Goal: Contribute content: Contribute content

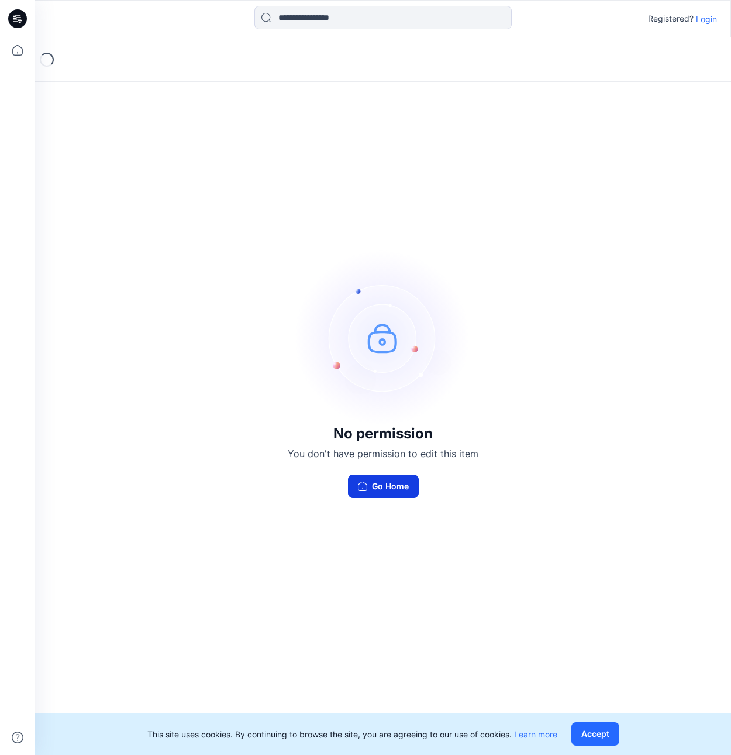
click at [380, 488] on button "Go Home" at bounding box center [383, 485] width 71 height 23
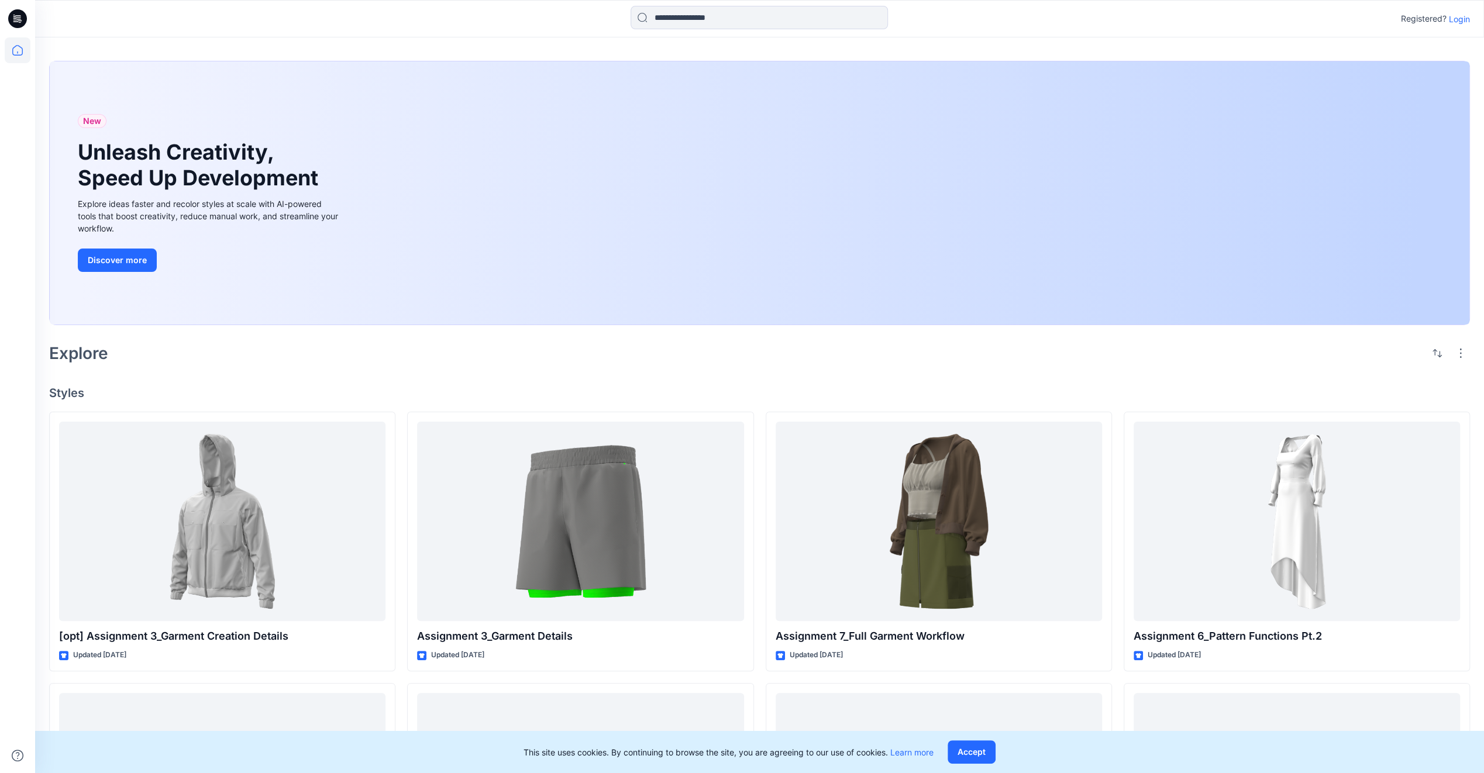
click at [731, 209] on div "New Unleash Creativity, Speed Up Development Explore ideas faster and recolor s…" at bounding box center [760, 192] width 1420 height 263
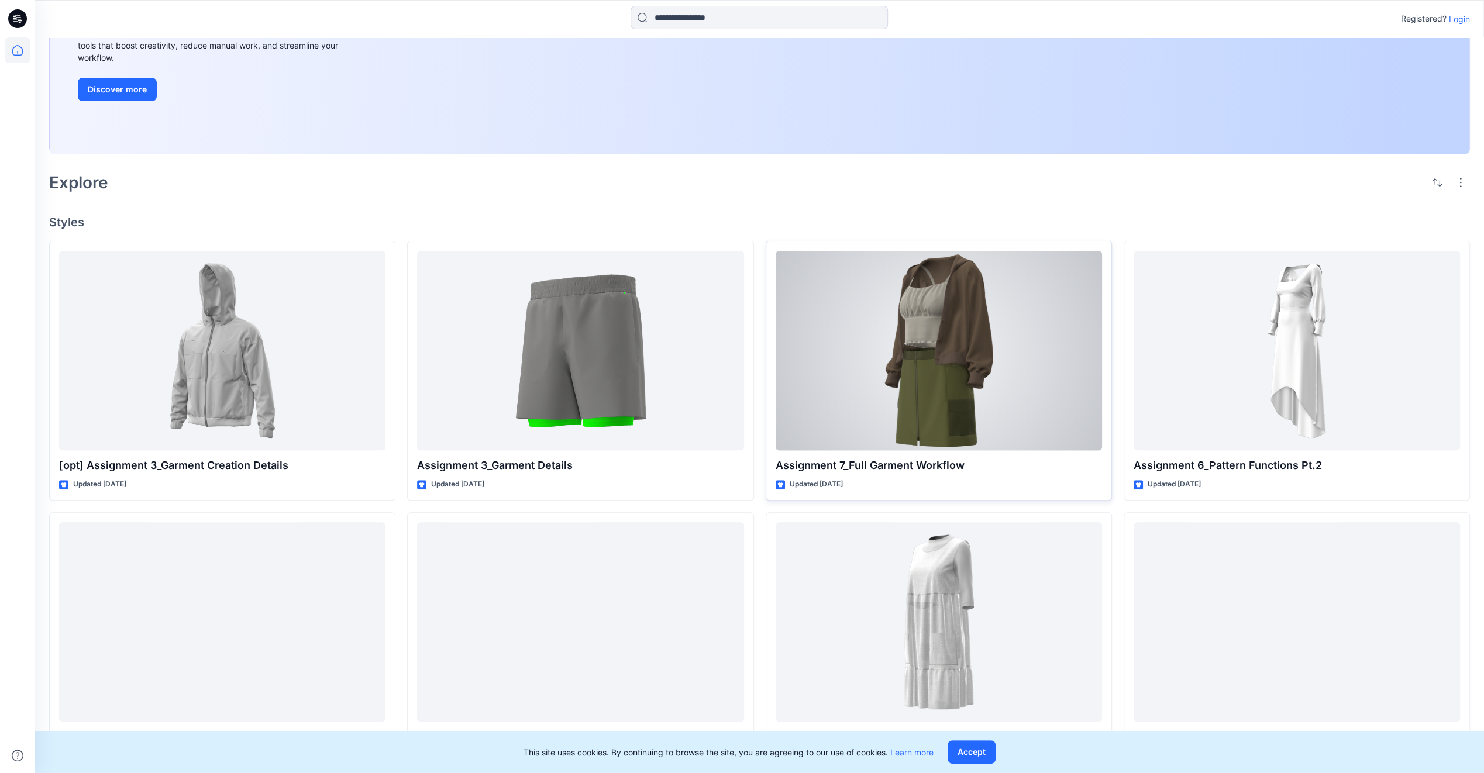
scroll to position [182, 0]
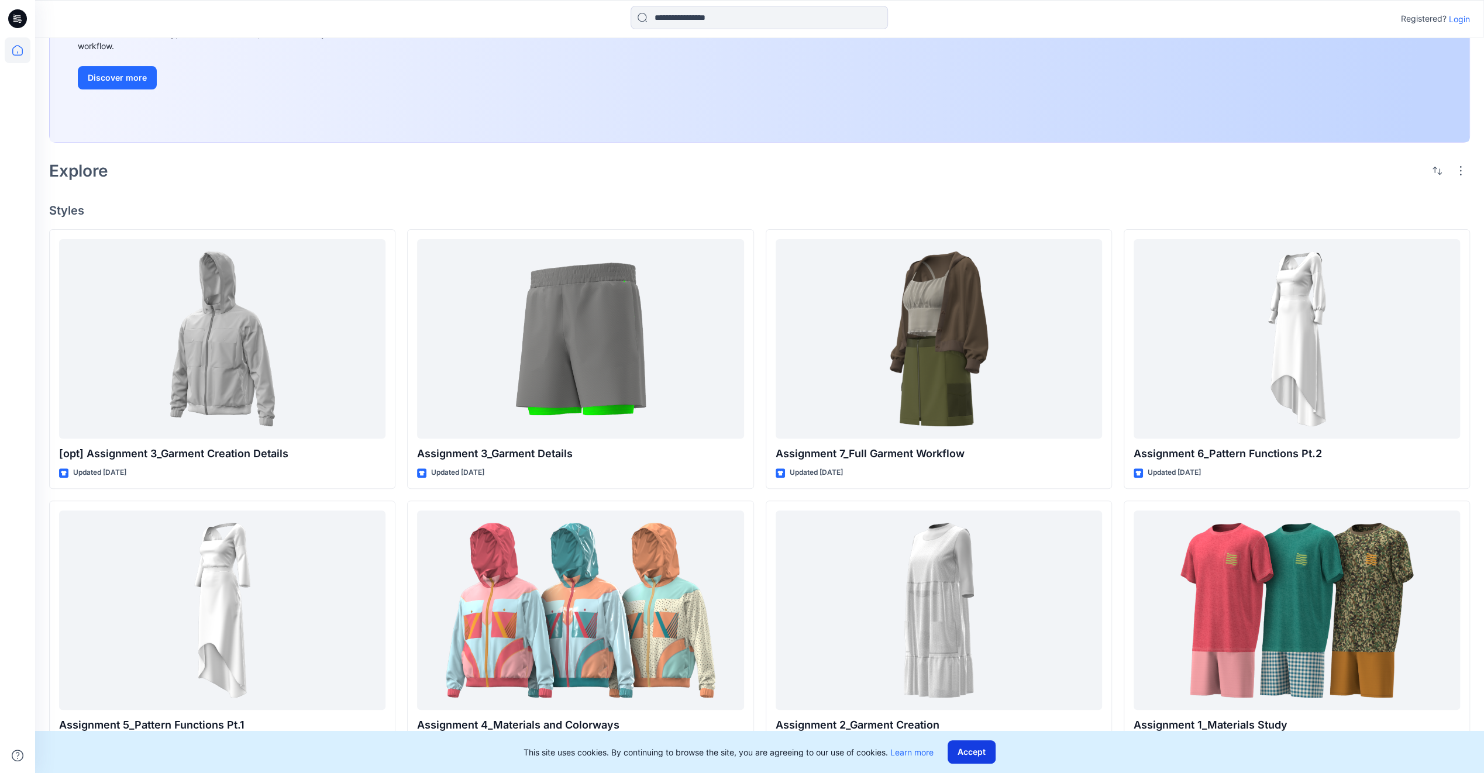
click at [731, 753] on button "Accept" at bounding box center [972, 751] width 48 height 23
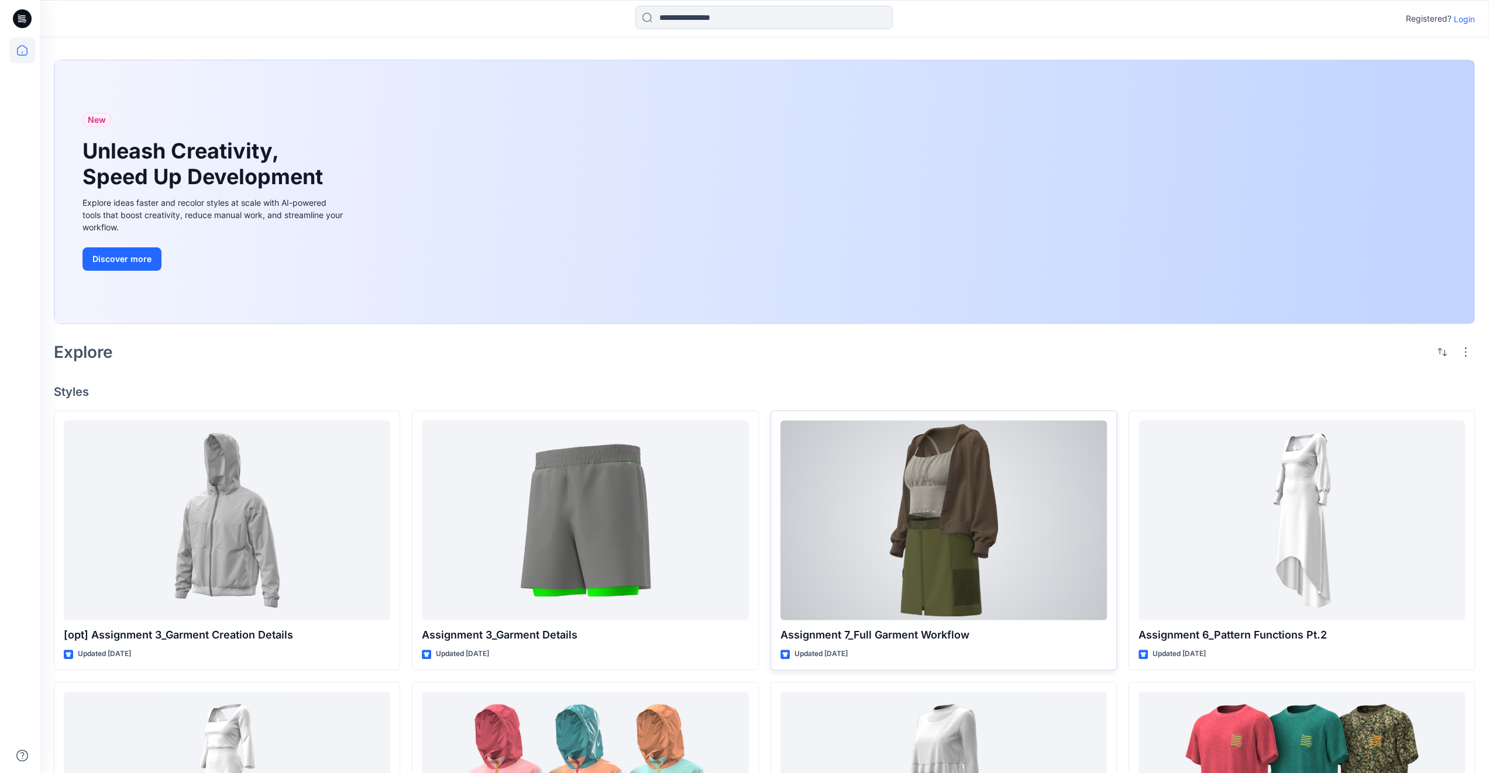
scroll to position [0, 0]
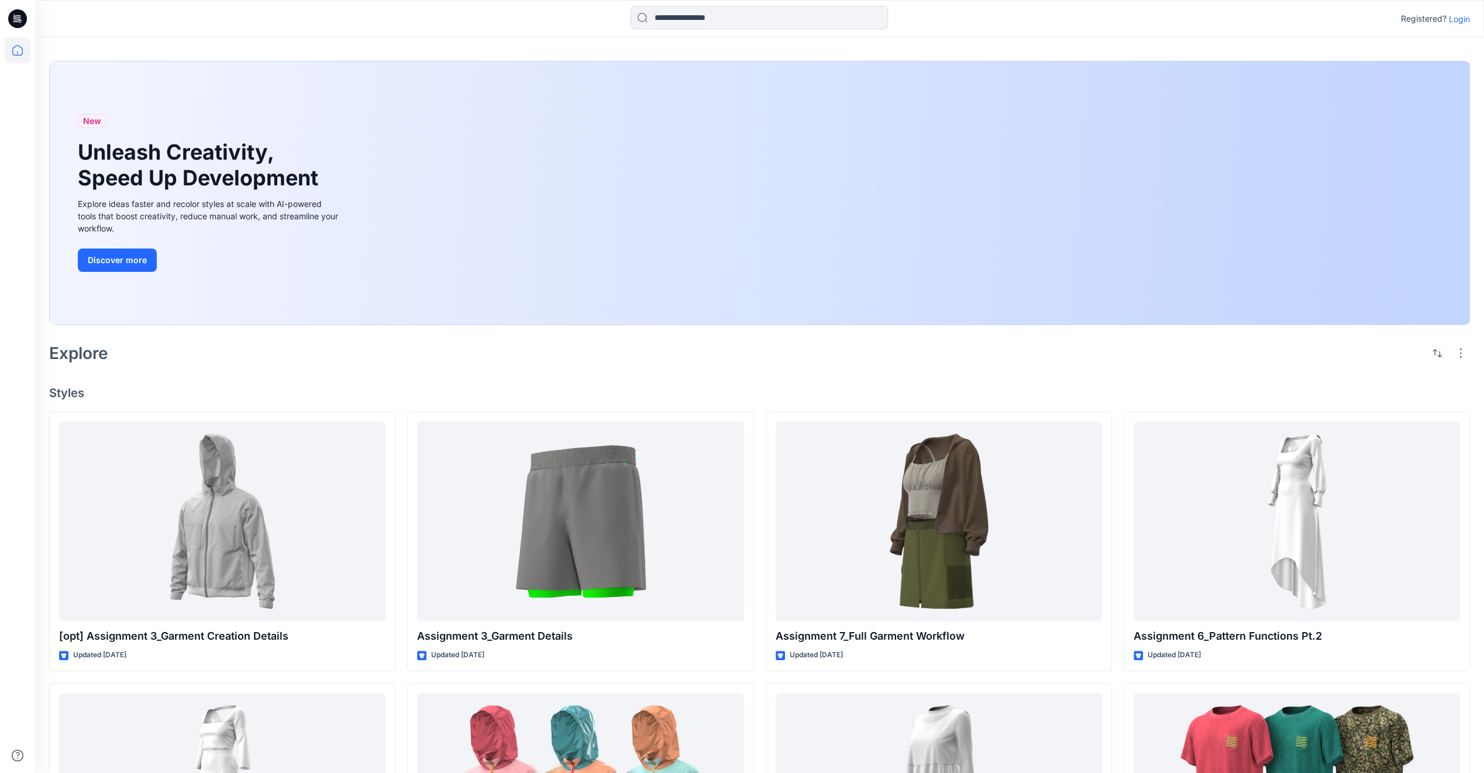
click at [731, 197] on div "New Unleash Creativity, Speed Up Development Explore ideas faster and recolor s…" at bounding box center [760, 192] width 1420 height 263
click at [731, 195] on div "New Unleash Creativity, Speed Up Development Explore ideas faster and recolor s…" at bounding box center [760, 192] width 1420 height 263
click at [731, 197] on div "New Unleash Creativity, Speed Up Development Explore ideas faster and recolor s…" at bounding box center [760, 192] width 1420 height 263
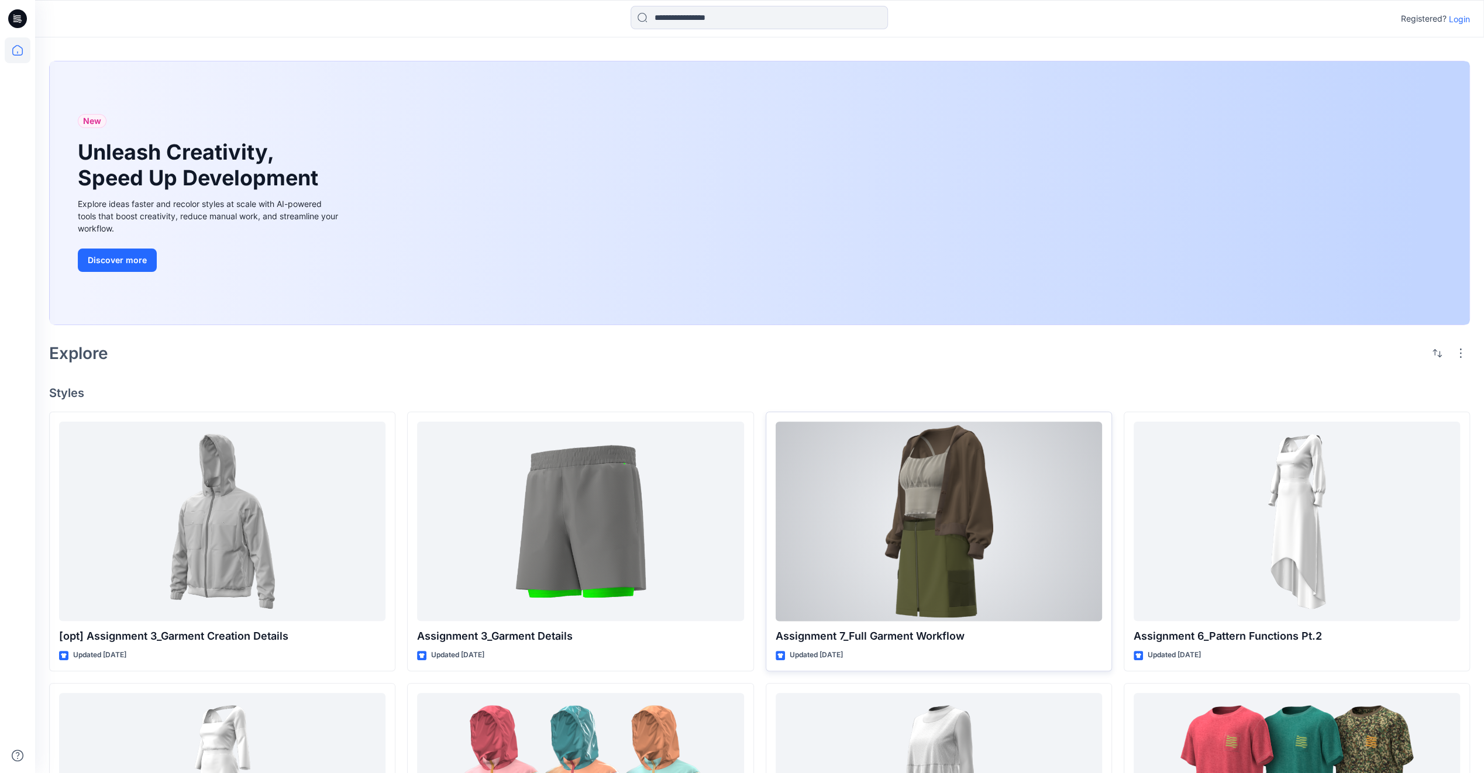
click at [731, 583] on div at bounding box center [939, 521] width 326 height 199
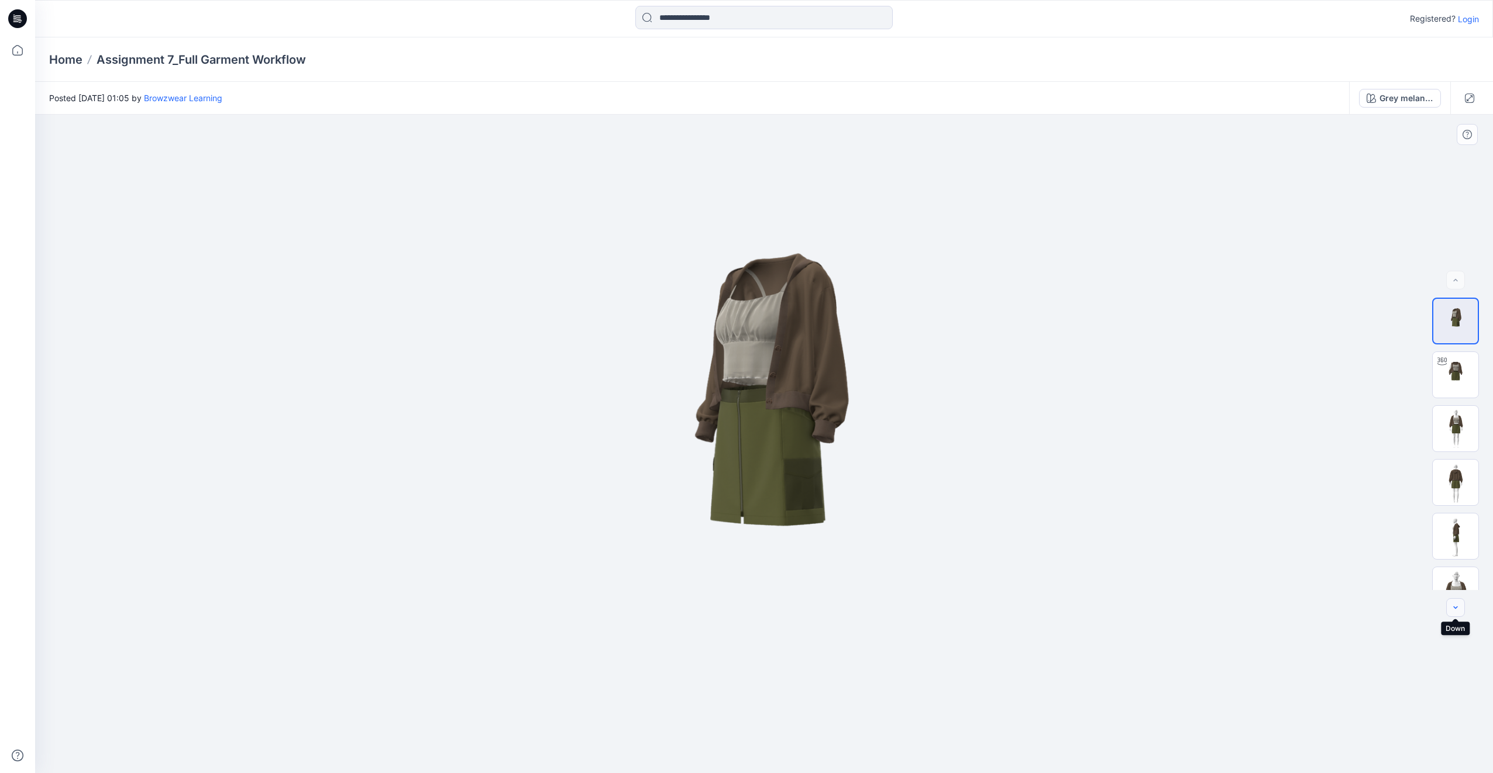
click at [731, 608] on icon "button" at bounding box center [1455, 608] width 4 height 2
click at [731, 608] on div at bounding box center [1455, 607] width 19 height 19
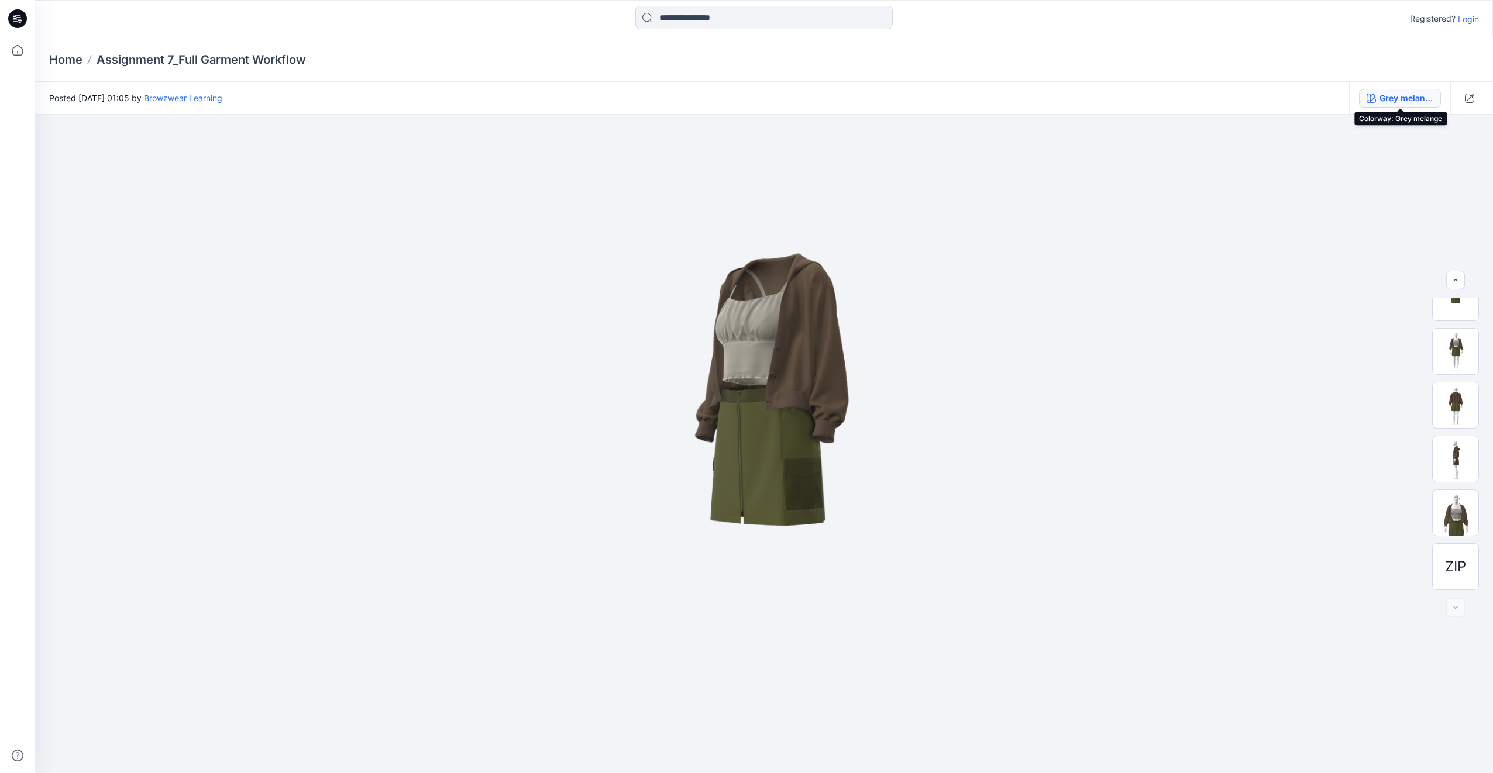
click at [731, 98] on div "Grey melange" at bounding box center [1406, 98] width 54 height 13
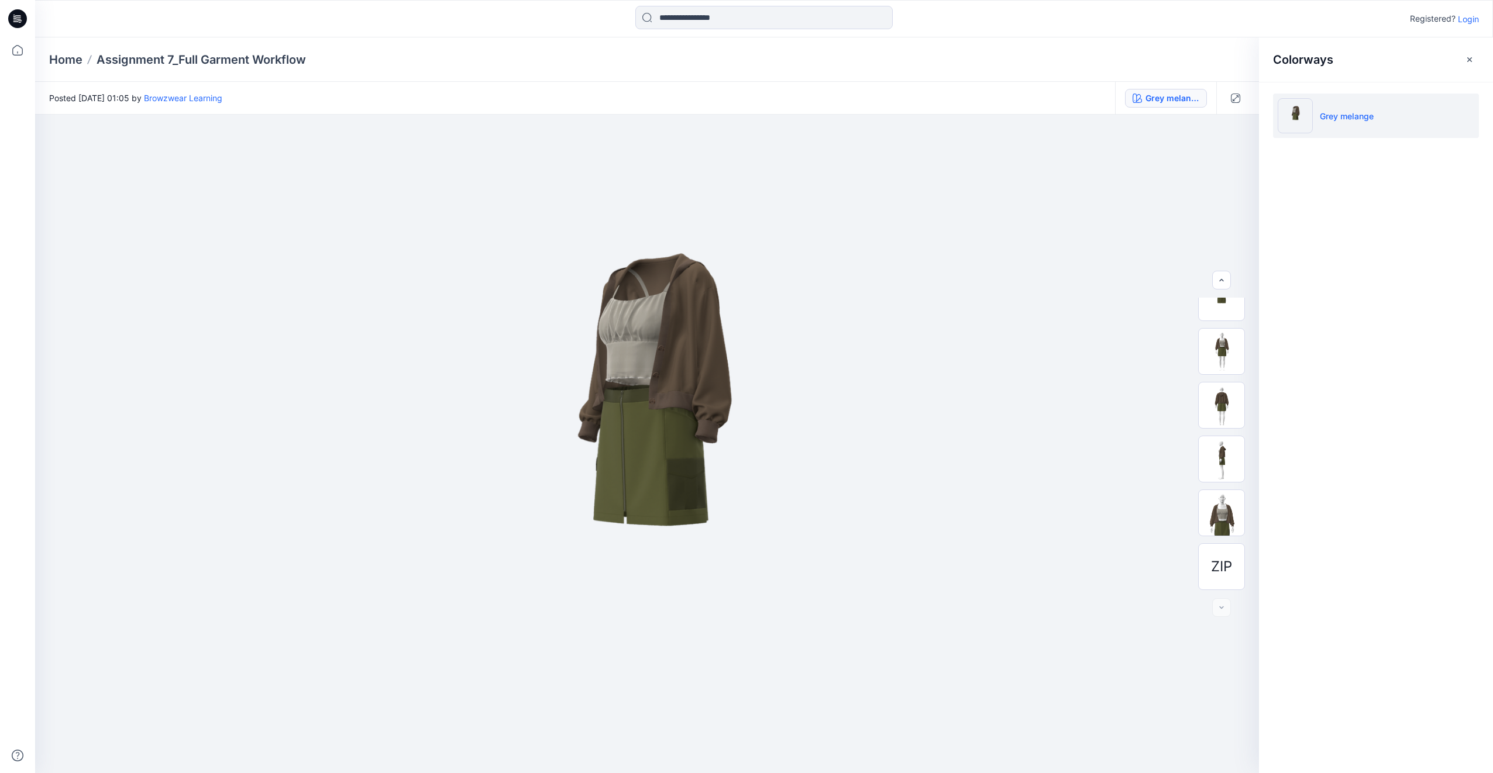
click at [731, 19] on p "Login" at bounding box center [1468, 19] width 21 height 12
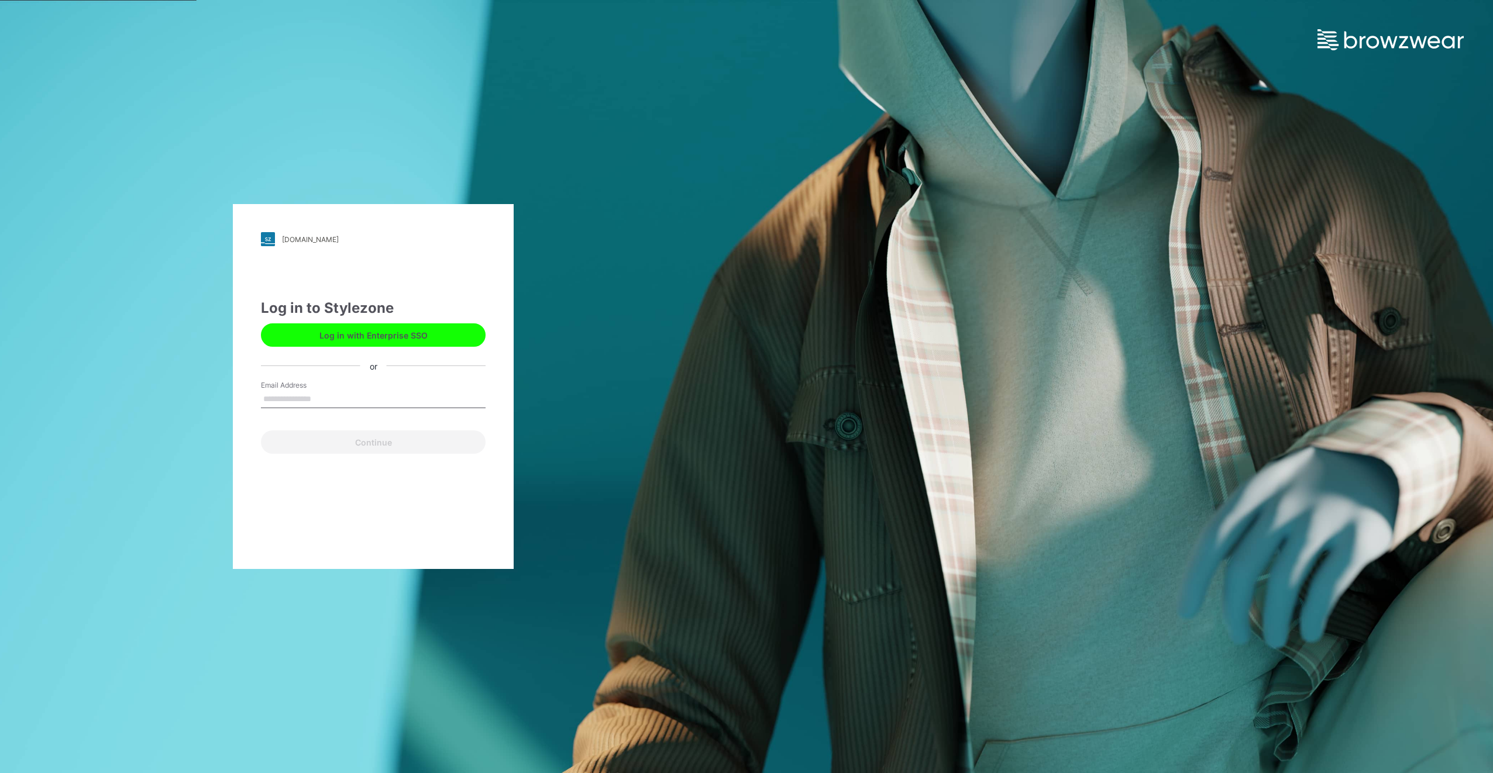
click at [342, 397] on input "Email Address" at bounding box center [373, 400] width 225 height 18
type input "**********"
click at [401, 440] on button "Continue" at bounding box center [373, 441] width 225 height 23
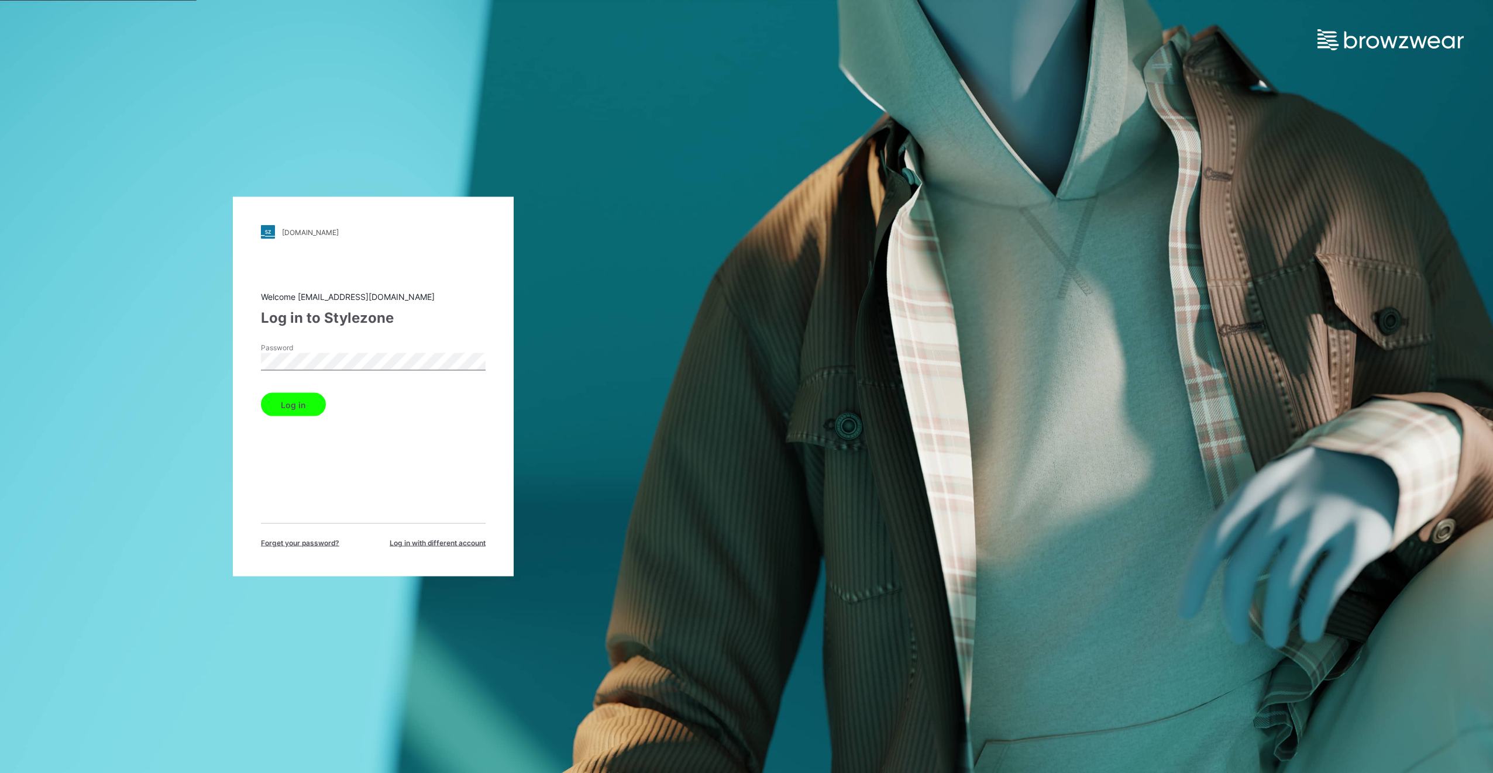
click at [291, 402] on button "Log in" at bounding box center [293, 404] width 65 height 23
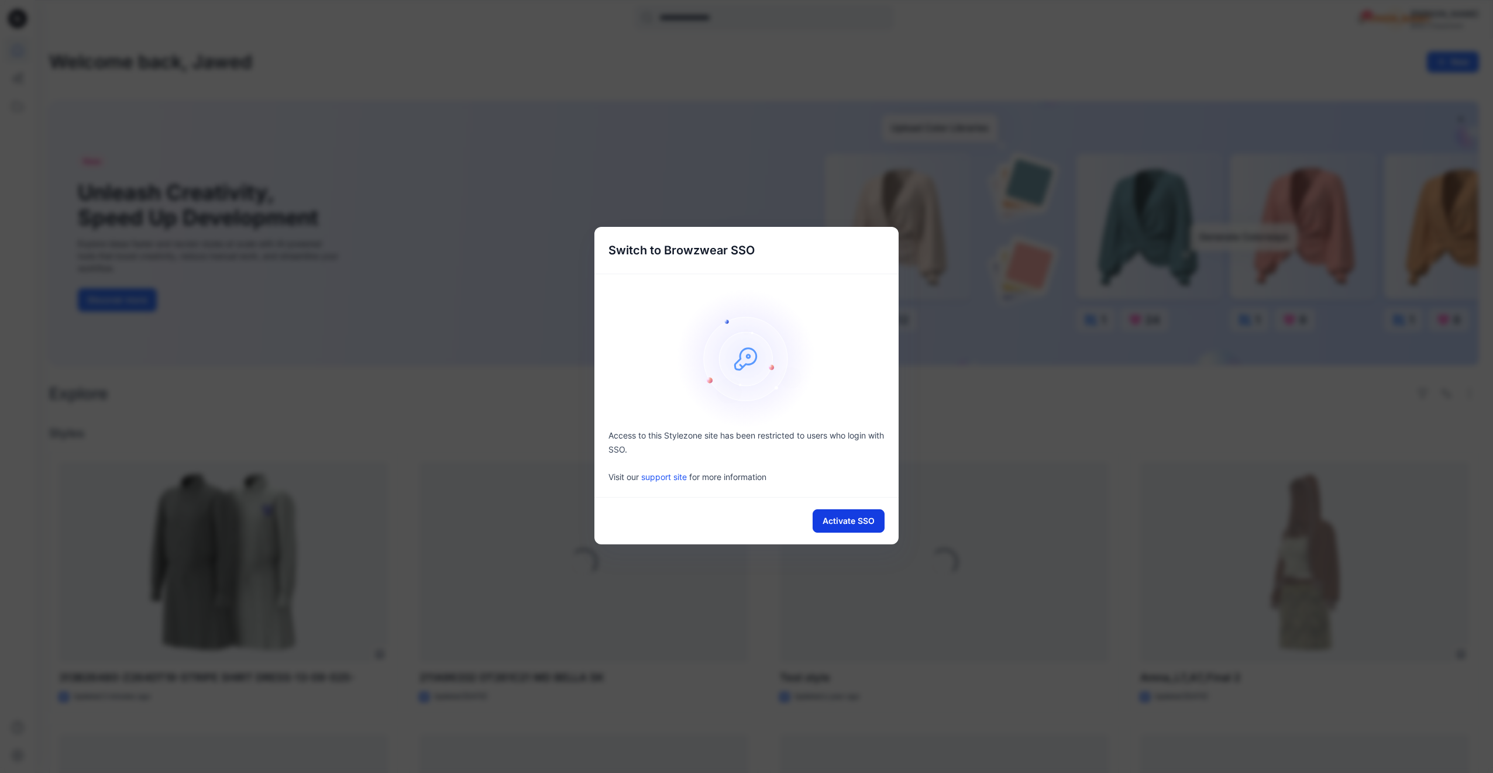
click at [731, 522] on button "Activate SSO" at bounding box center [848, 520] width 72 height 23
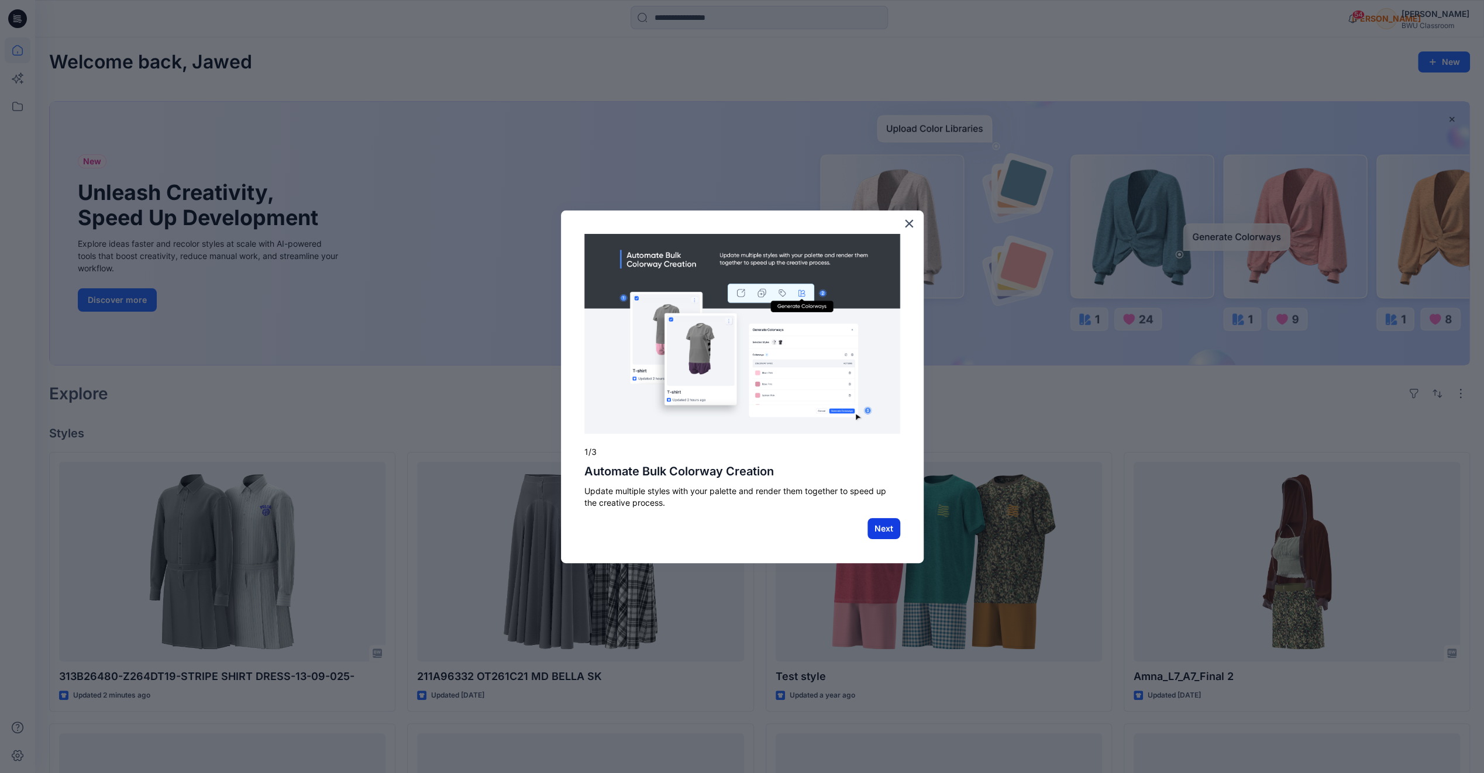
click at [731, 530] on button "Next" at bounding box center [883, 528] width 33 height 21
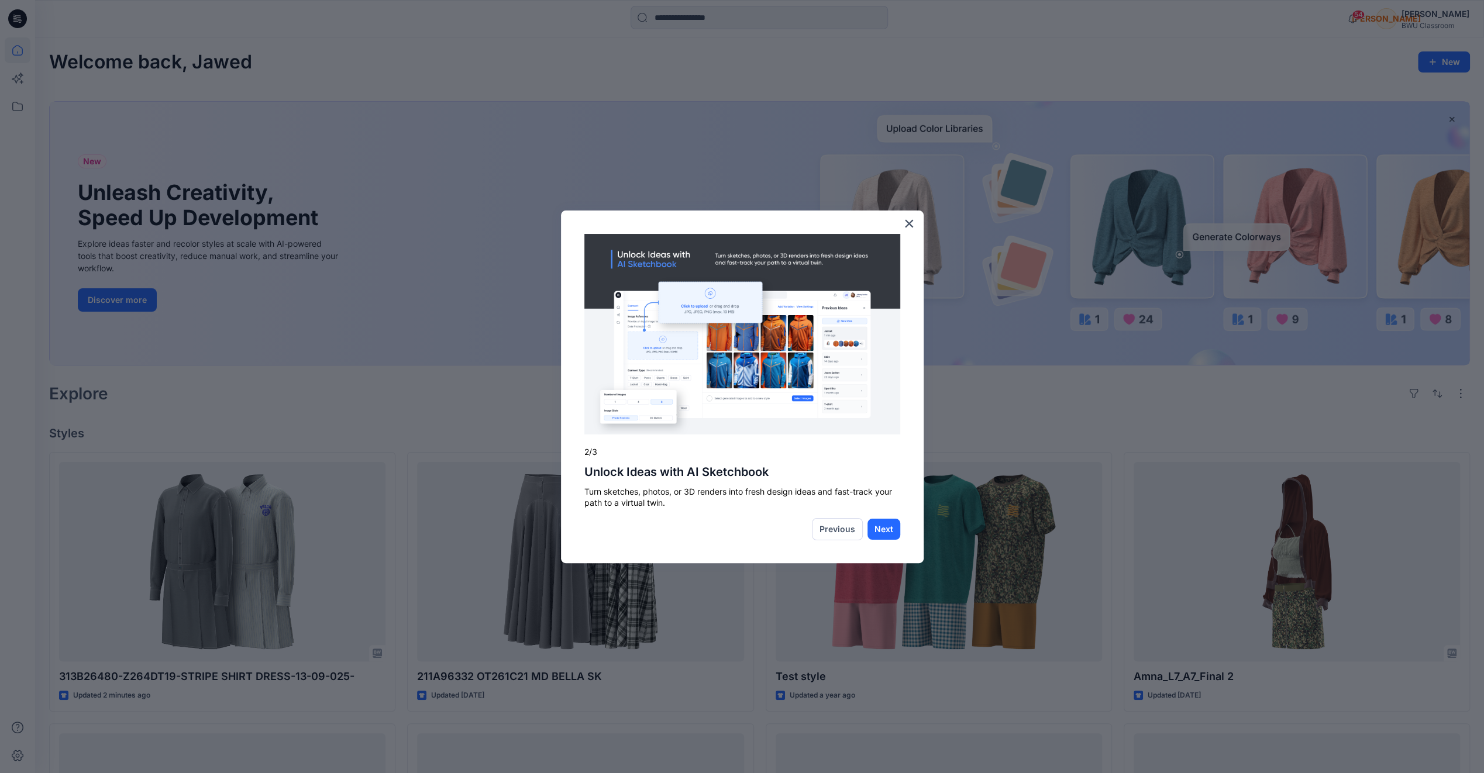
drag, startPoint x: 647, startPoint y: 303, endPoint x: 849, endPoint y: 379, distance: 215.6
click at [731, 352] on img at bounding box center [742, 334] width 316 height 201
click at [731, 529] on button "Next" at bounding box center [883, 529] width 33 height 21
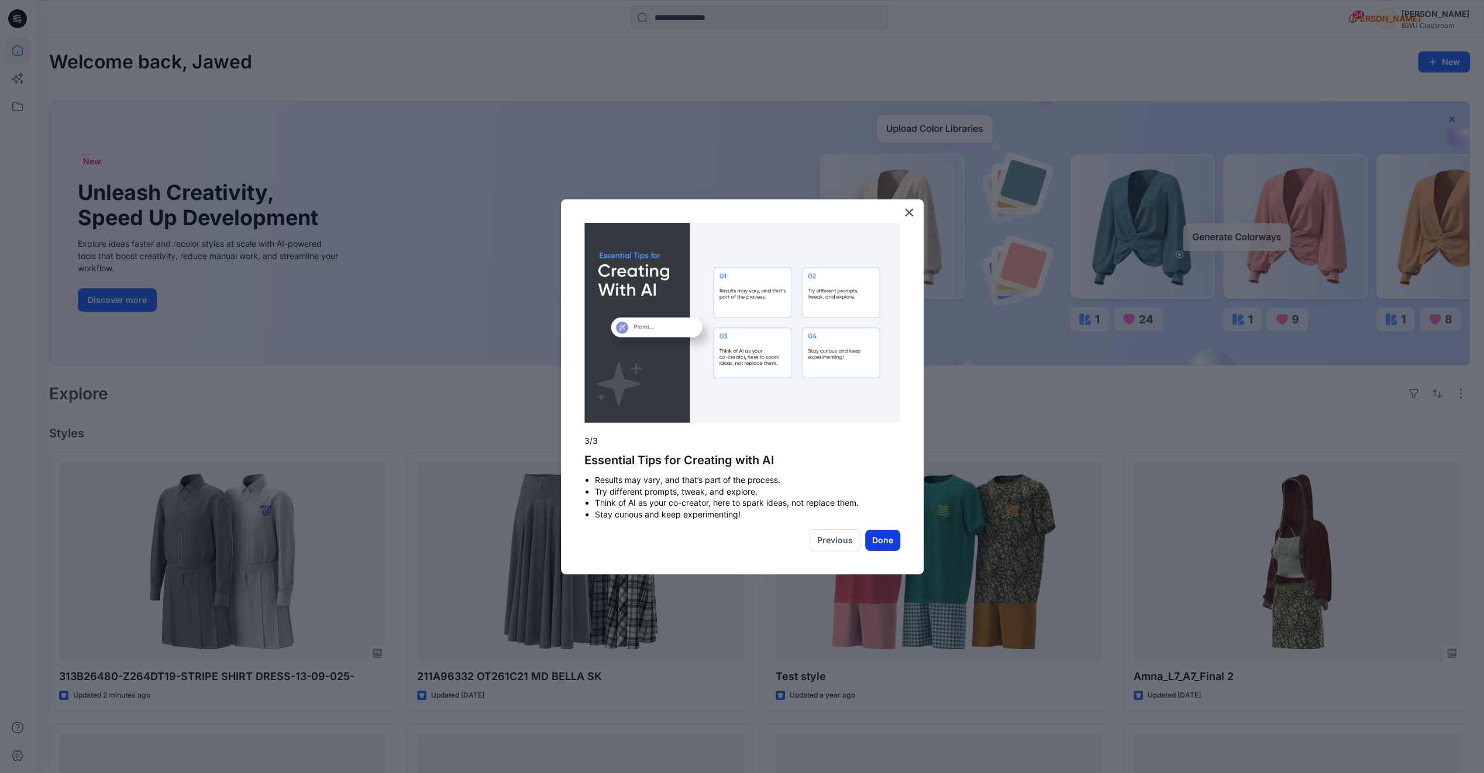
click at [731, 542] on button "Done" at bounding box center [882, 540] width 35 height 21
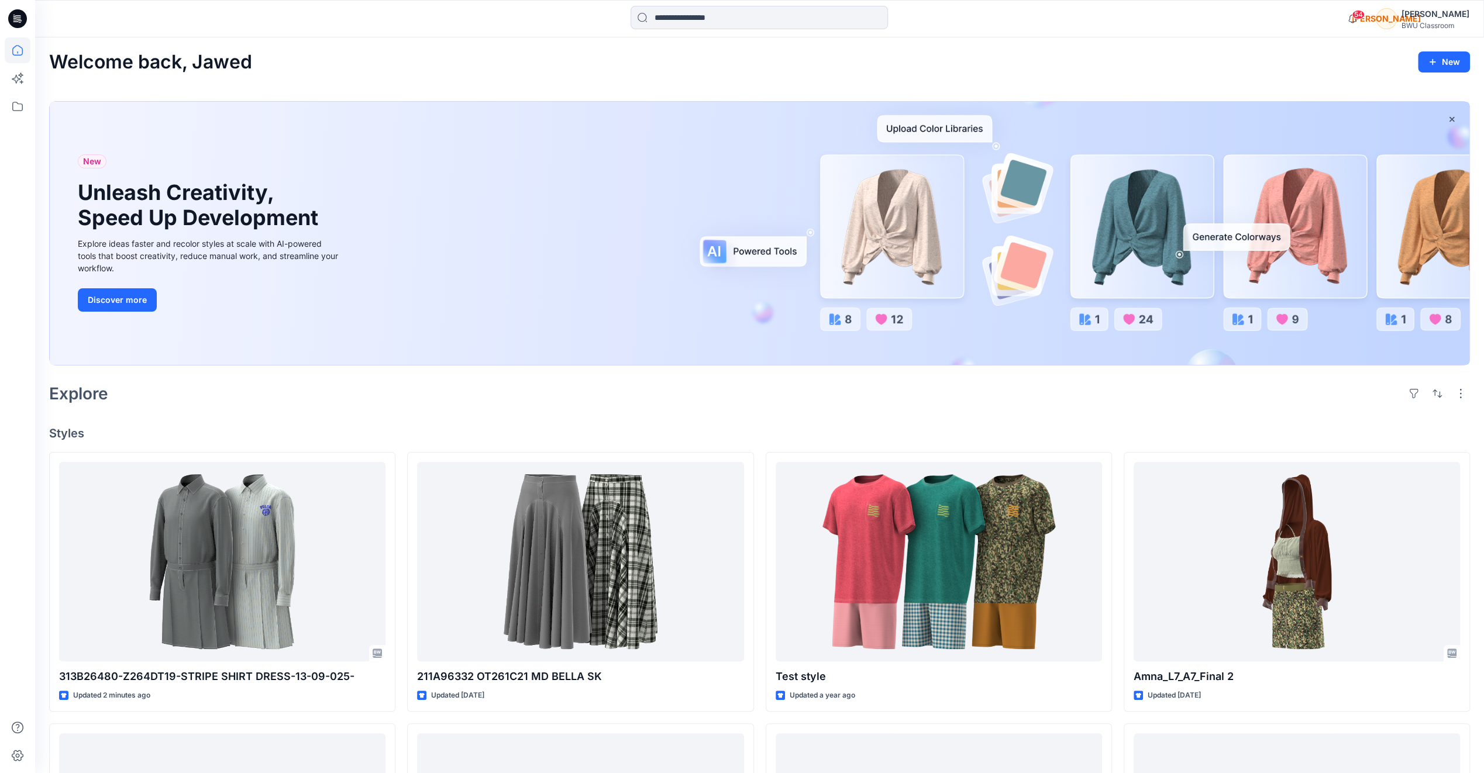
click at [731, 15] on div "54 Notifications Your style 313B26480-Z264DT19-STRIPE SHIRT DRESS-13-09-025- is…" at bounding box center [759, 19] width 1448 height 26
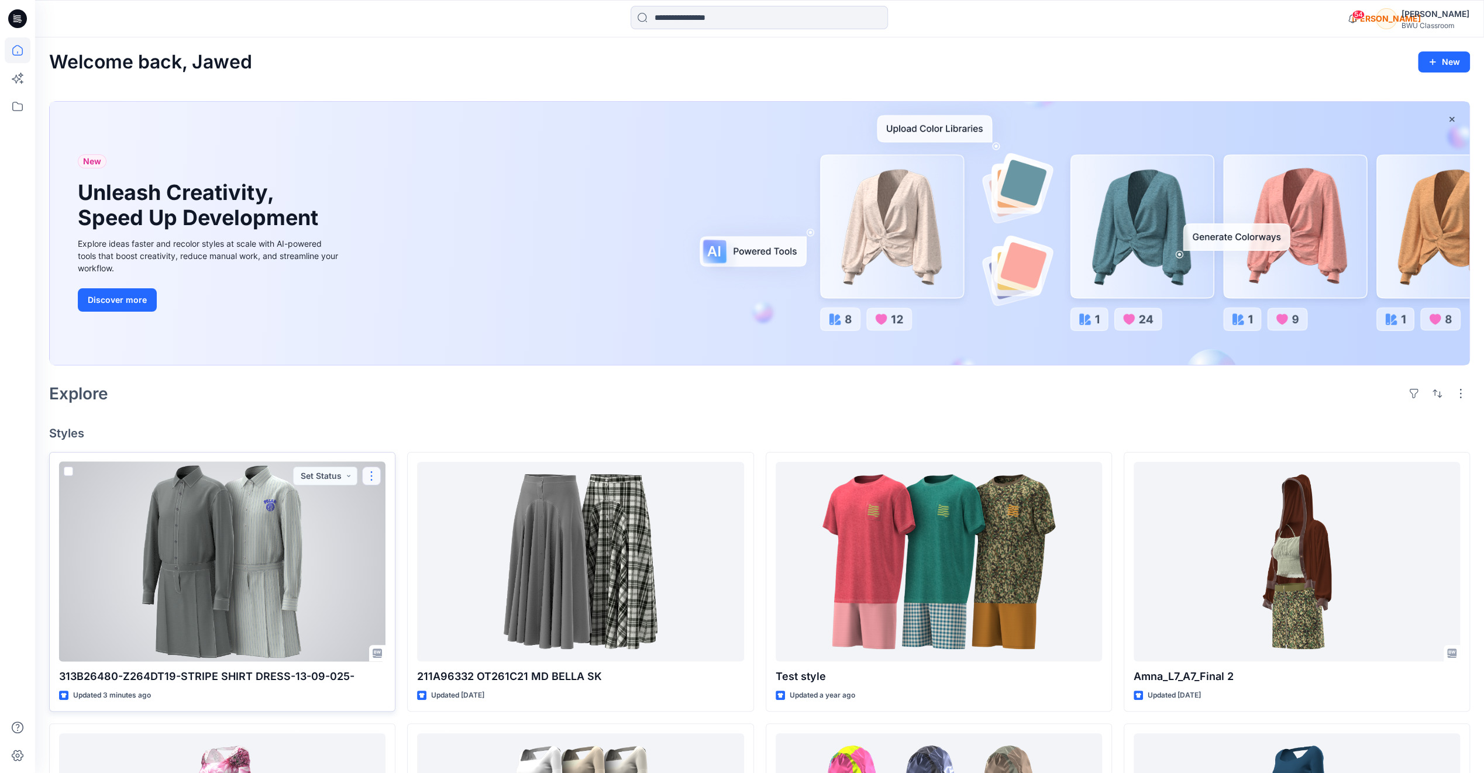
click at [372, 477] on button "button" at bounding box center [371, 476] width 19 height 19
click at [399, 501] on p "Edit" at bounding box center [392, 503] width 15 height 12
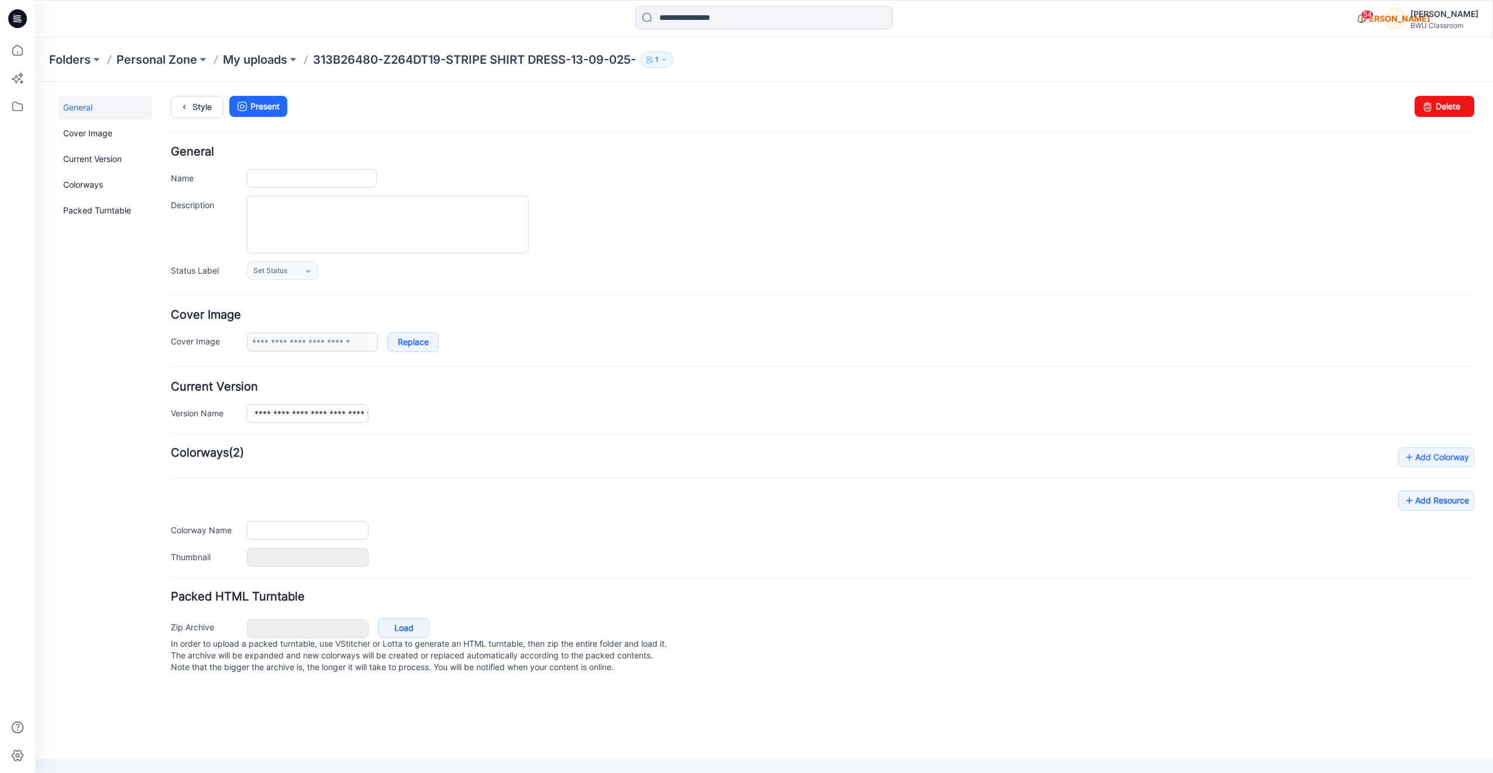
type input "**********"
type input "*****"
type input "**********"
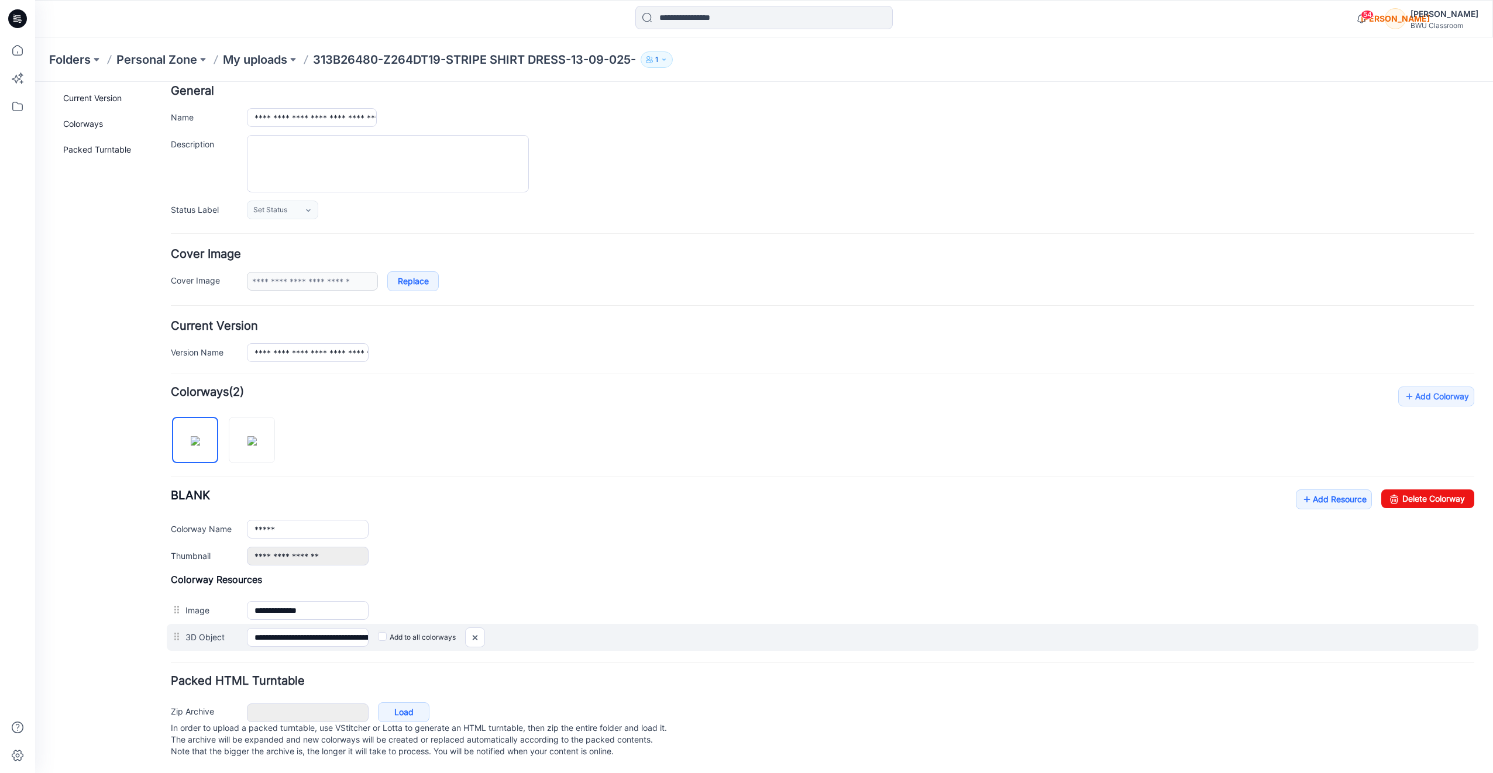
scroll to position [68, 0]
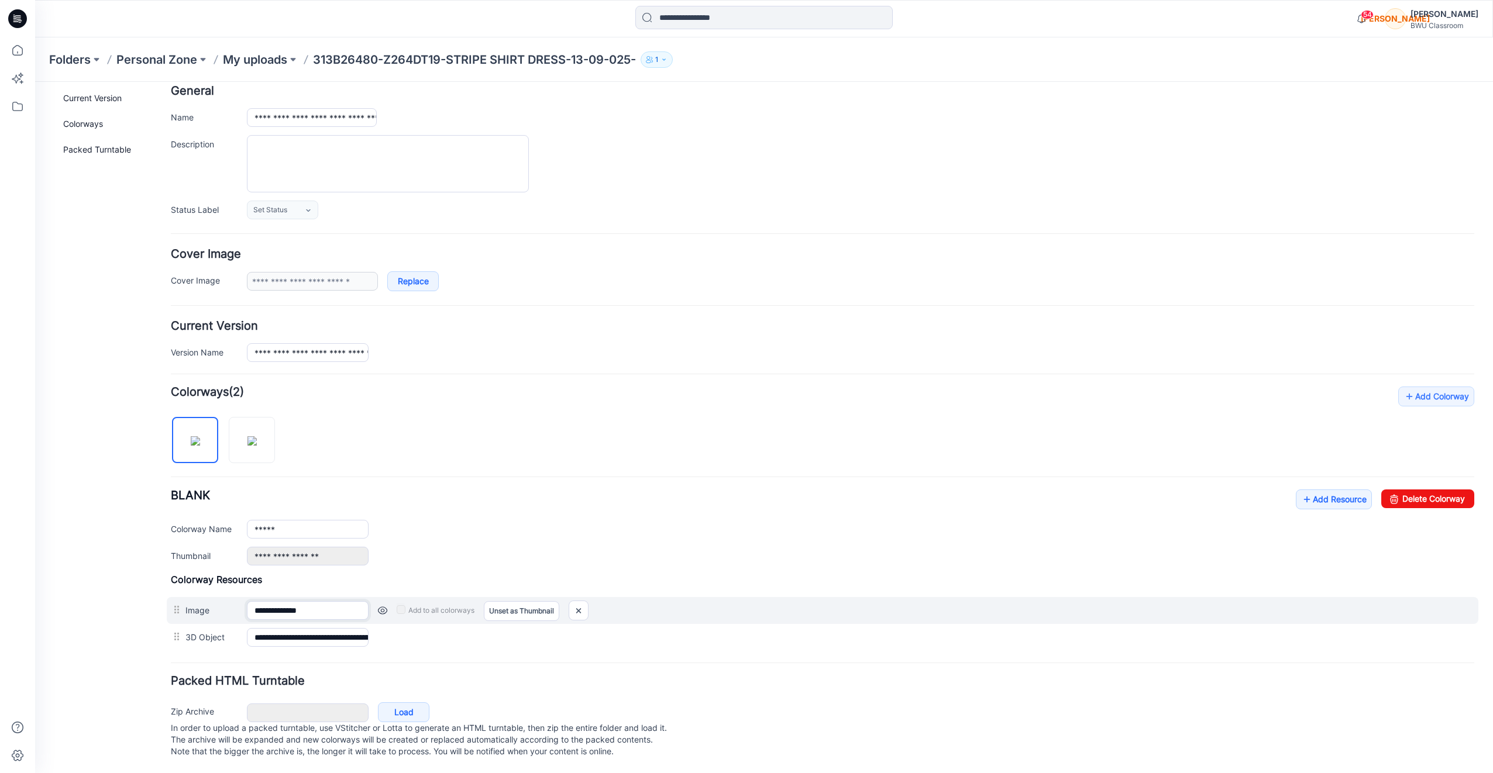
click at [324, 601] on input "**********" at bounding box center [308, 610] width 122 height 19
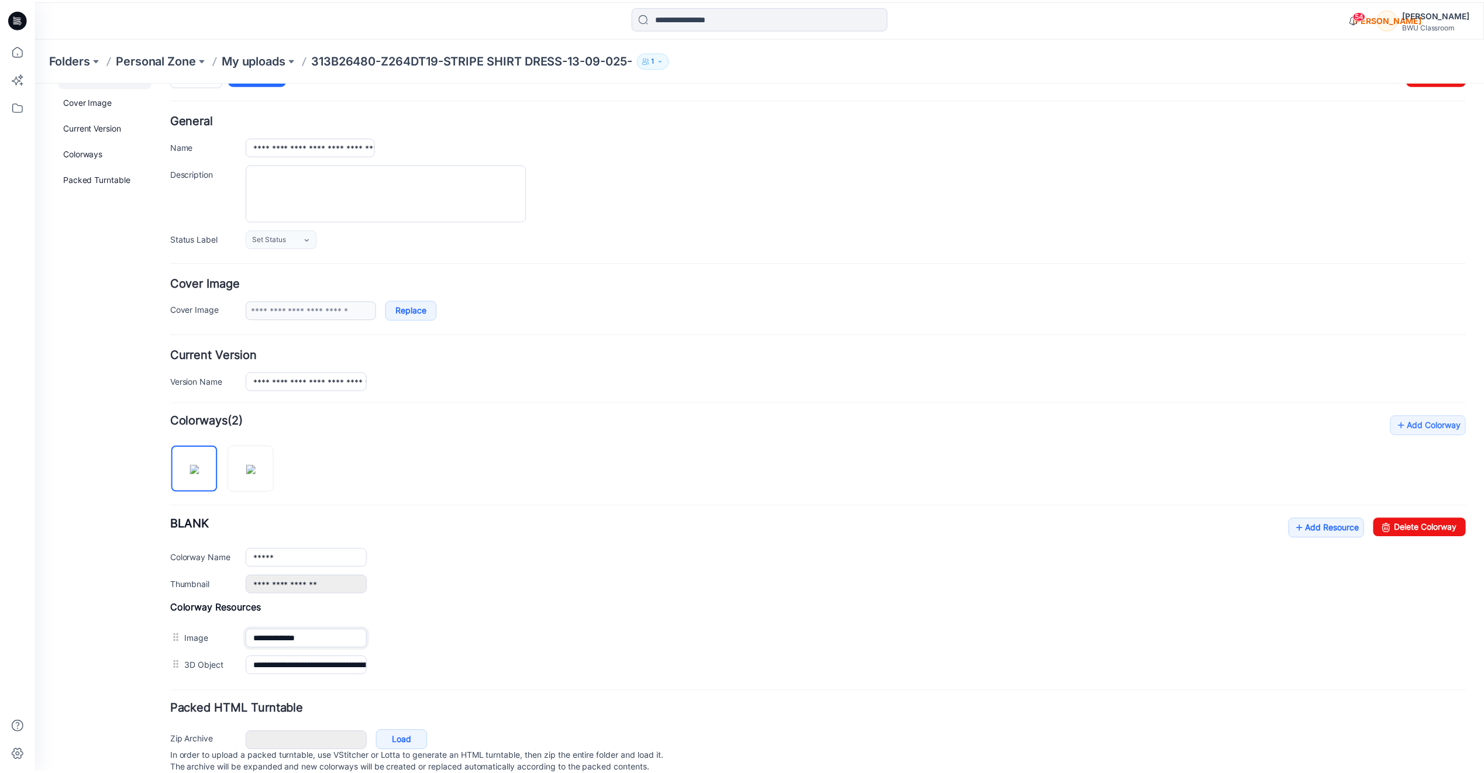
scroll to position [0, 0]
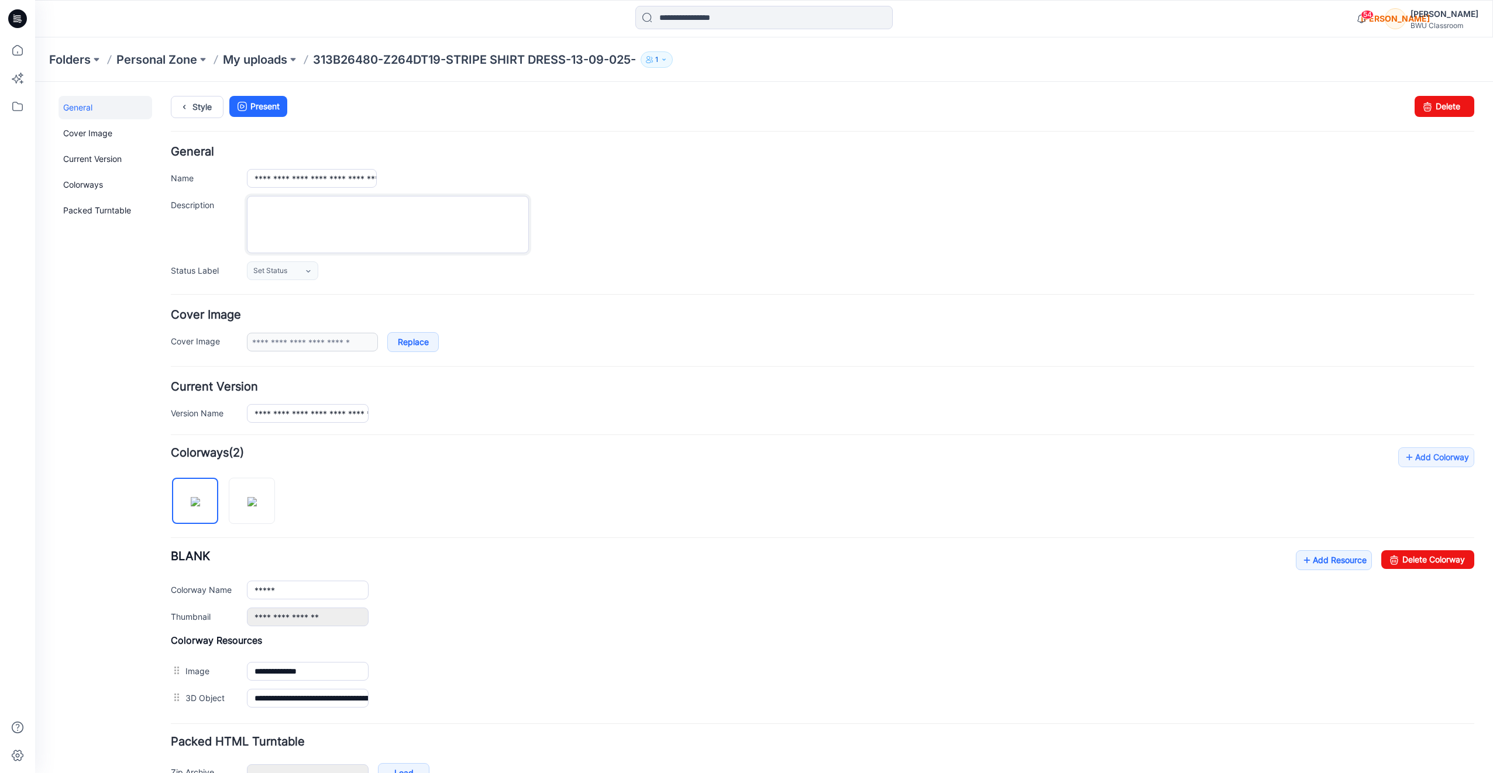
click at [405, 221] on textarea "Description" at bounding box center [388, 224] width 282 height 57
click at [421, 339] on link "Replace" at bounding box center [412, 342] width 51 height 20
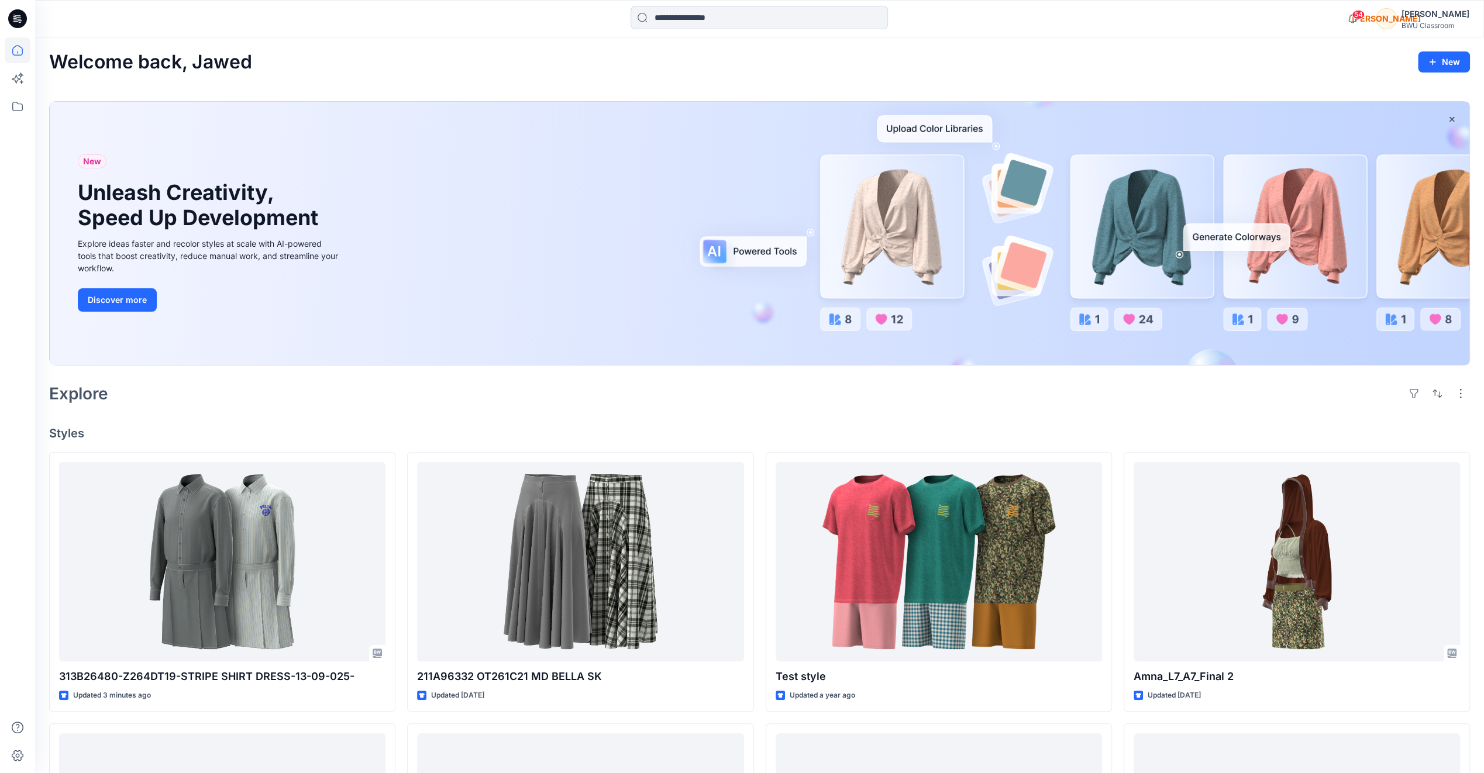
click at [731, 250] on div "New Unleash Creativity, Speed Up Development Explore ideas faster and recolor s…" at bounding box center [760, 233] width 1420 height 263
click at [726, 249] on div "New Unleash Creativity, Speed Up Development Explore ideas faster and recolor s…" at bounding box center [760, 233] width 1420 height 263
click at [731, 130] on div "New Unleash Creativity, Speed Up Development Explore ideas faster and recolor s…" at bounding box center [760, 233] width 1420 height 263
click at [731, 236] on div "New Unleash Creativity, Speed Up Development Explore ideas faster and recolor s…" at bounding box center [760, 233] width 1420 height 263
drag, startPoint x: 1083, startPoint y: 320, endPoint x: 1087, endPoint y: 315, distance: 6.7
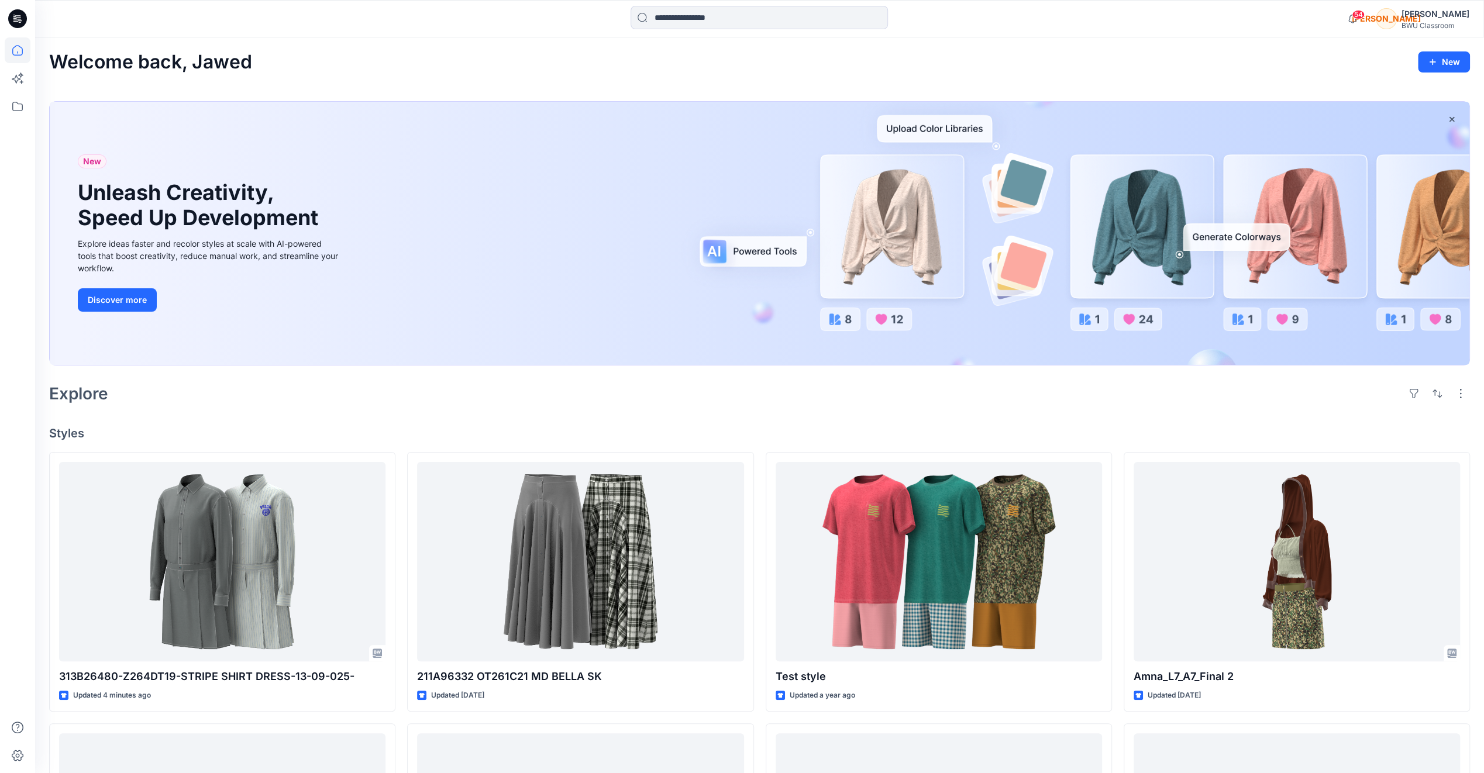
click at [731, 320] on div "New Unleash Creativity, Speed Up Development Explore ideas faster and recolor s…" at bounding box center [760, 233] width 1420 height 263
click at [731, 236] on div "New Unleash Creativity, Speed Up Development Explore ideas faster and recolor s…" at bounding box center [760, 233] width 1420 height 263
click at [115, 298] on button "Discover more" at bounding box center [117, 299] width 79 height 23
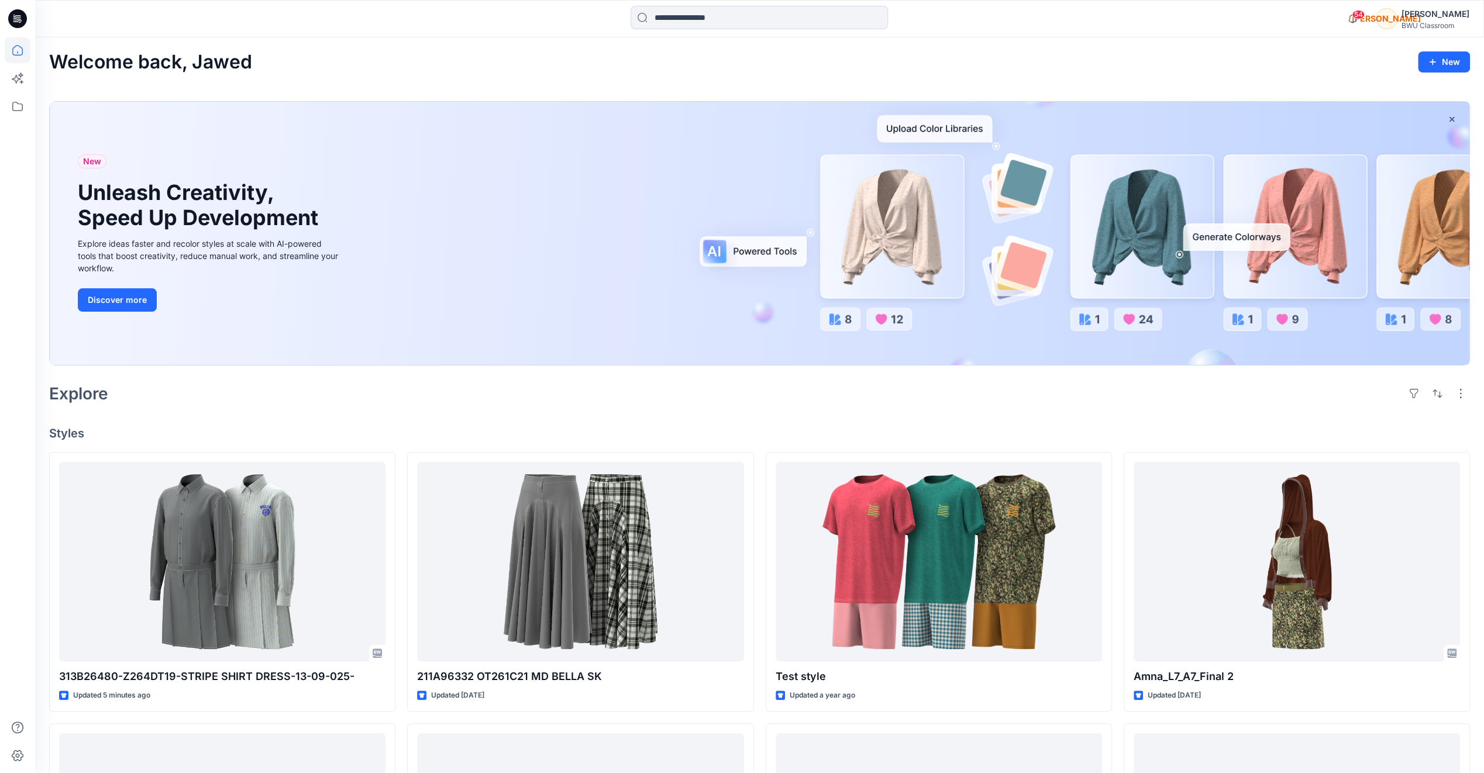
click at [731, 128] on div "New Unleash Creativity, Speed Up Development Explore ideas faster and recolor s…" at bounding box center [760, 233] width 1420 height 263
click at [731, 237] on div "New Unleash Creativity, Speed Up Development Explore ideas faster and recolor s…" at bounding box center [760, 233] width 1420 height 263
click at [731, 60] on button "New" at bounding box center [1444, 61] width 52 height 21
click at [731, 89] on p "New Style" at bounding box center [1407, 91] width 39 height 14
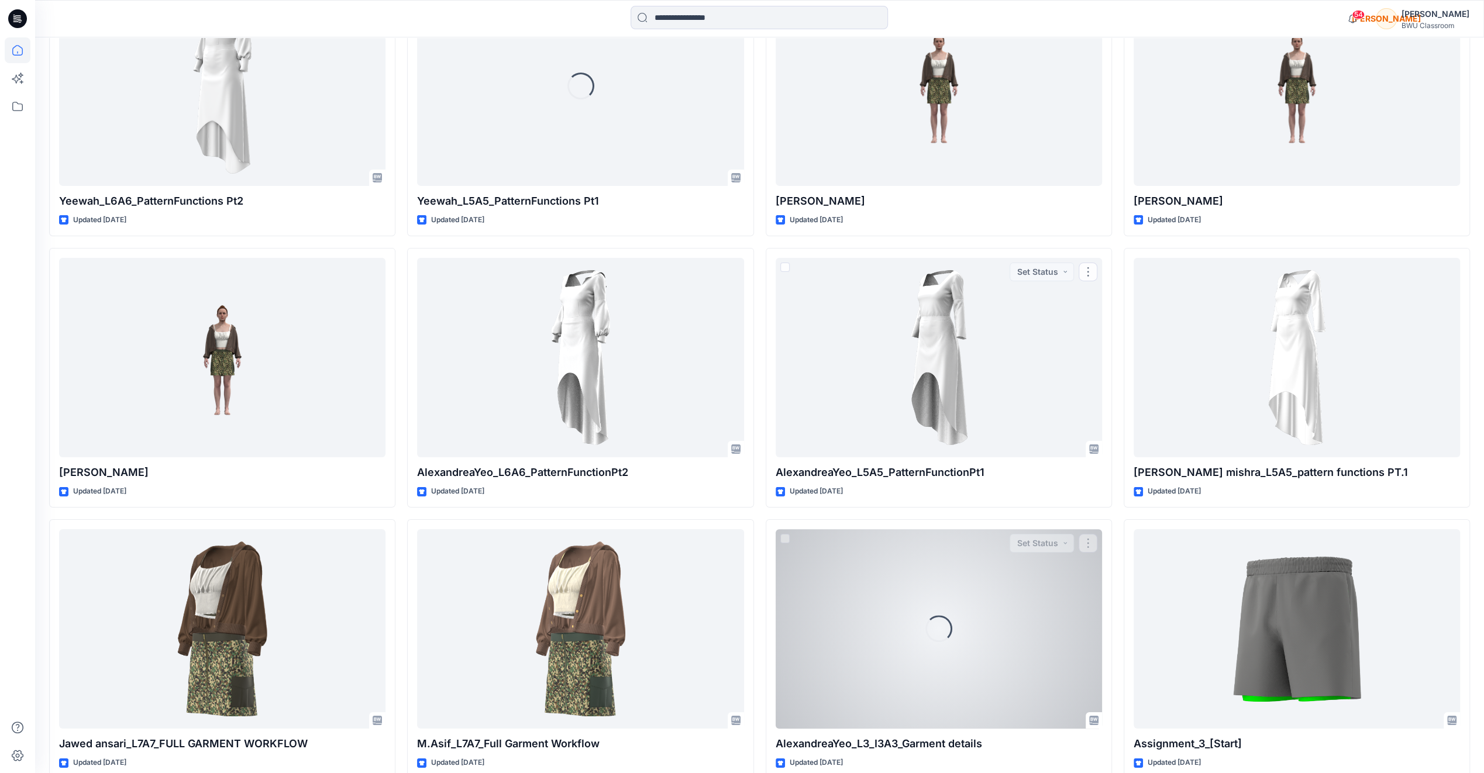
scroll to position [3791, 0]
